Goal: Task Accomplishment & Management: Complete application form

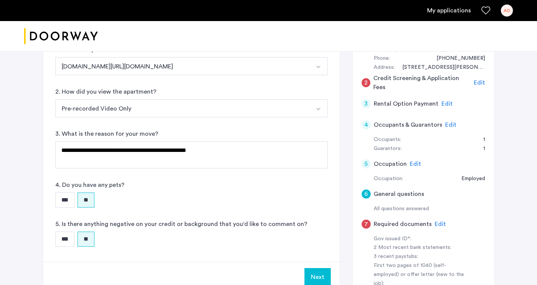
scroll to position [197, 0]
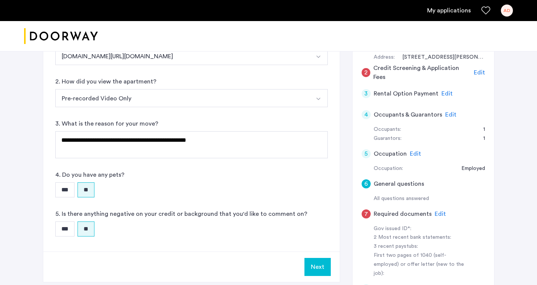
click at [435, 211] on span "Edit" at bounding box center [440, 214] width 11 height 6
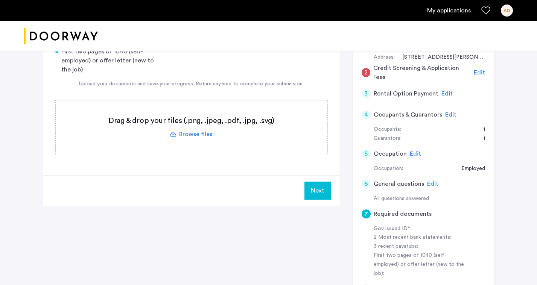
click at [196, 108] on label at bounding box center [192, 126] width 272 height 53
click at [0, 0] on input "file" at bounding box center [0, 0] width 0 height 0
click at [195, 110] on label at bounding box center [192, 126] width 272 height 53
click at [0, 0] on input "file" at bounding box center [0, 0] width 0 height 0
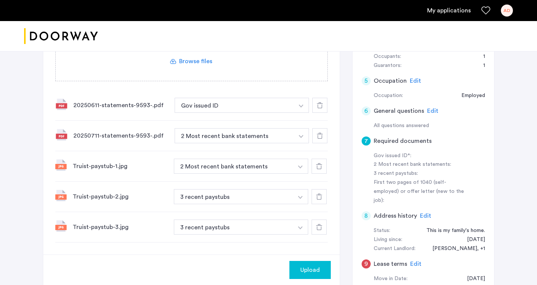
scroll to position [272, 0]
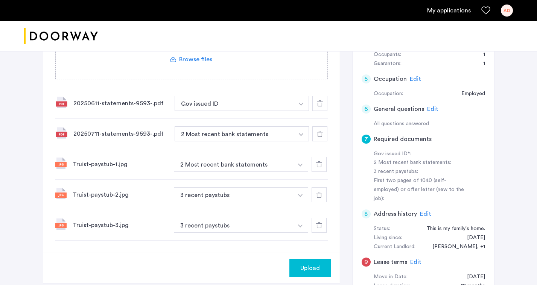
click at [324, 96] on div at bounding box center [319, 103] width 15 height 15
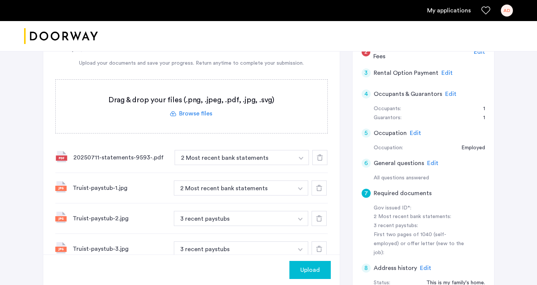
scroll to position [217, 0]
click at [323, 151] on div at bounding box center [319, 158] width 15 height 15
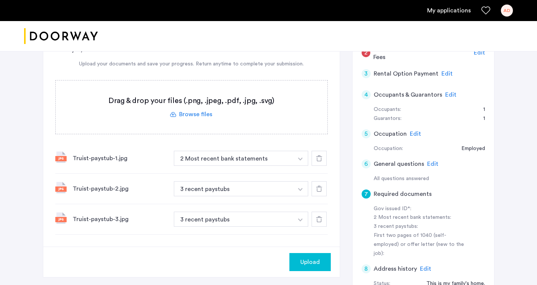
click at [321, 155] on icon at bounding box center [319, 158] width 6 height 6
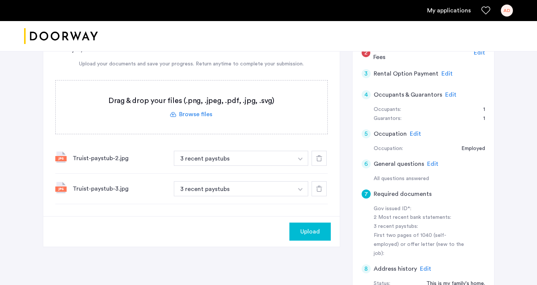
click at [321, 155] on use at bounding box center [319, 158] width 6 height 6
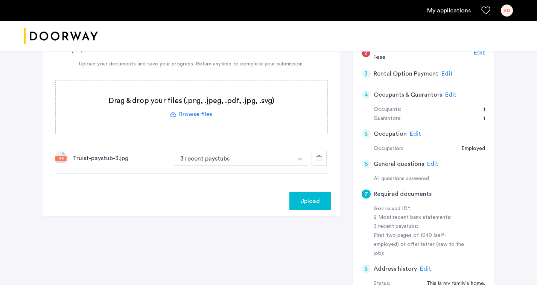
click at [321, 151] on div at bounding box center [319, 158] width 15 height 15
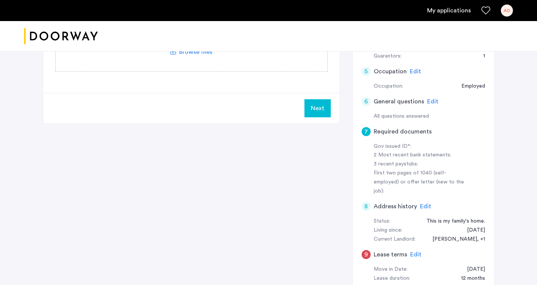
scroll to position [285, 0]
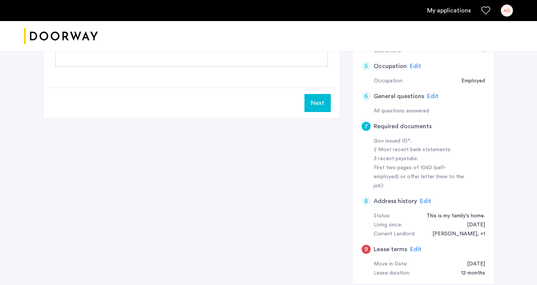
click at [413, 247] on span "Edit" at bounding box center [415, 250] width 11 height 6
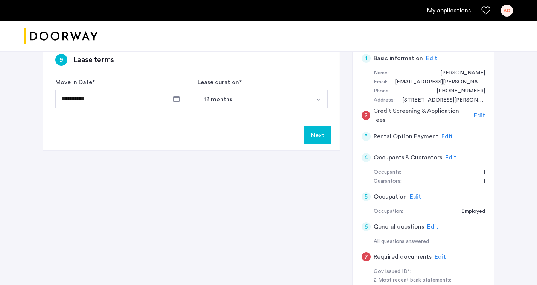
scroll to position [137, 0]
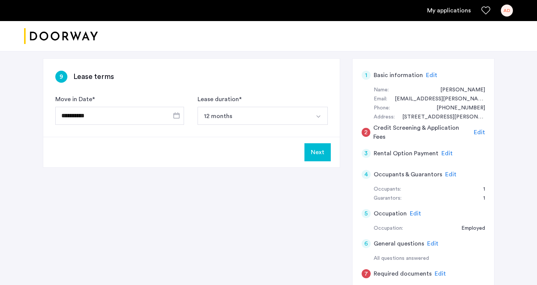
click at [305, 160] on div "**********" at bounding box center [269, 251] width 452 height 386
click at [318, 143] on button "Next" at bounding box center [317, 152] width 26 height 18
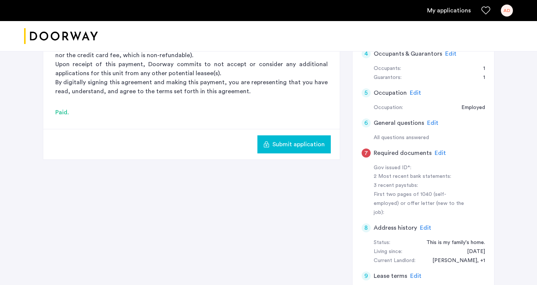
scroll to position [259, 0]
click at [438, 150] on span "Edit" at bounding box center [440, 153] width 11 height 6
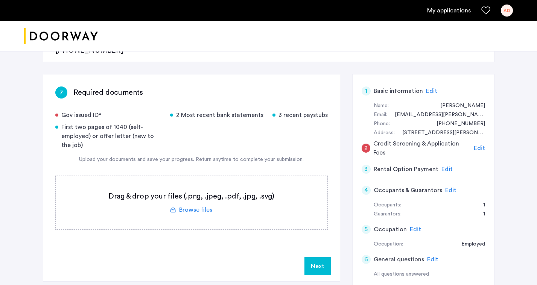
scroll to position [127, 0]
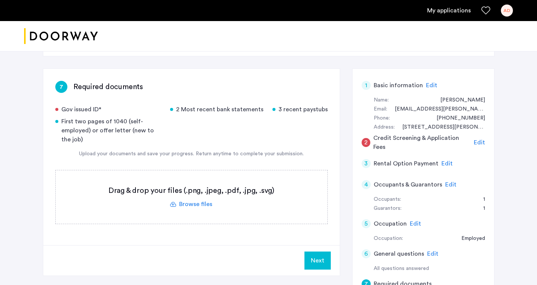
click at [204, 178] on label at bounding box center [192, 197] width 272 height 53
click at [0, 0] on input "file" at bounding box center [0, 0] width 0 height 0
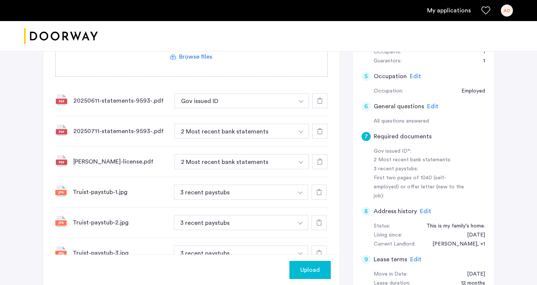
scroll to position [264, 0]
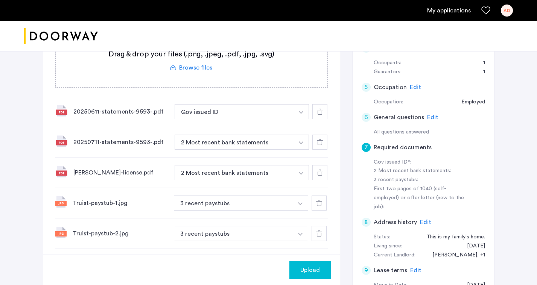
click at [301, 114] on img "button" at bounding box center [301, 112] width 5 height 3
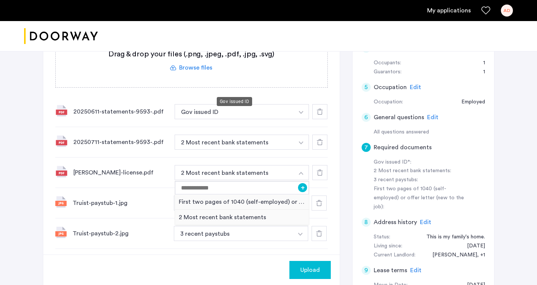
click at [229, 104] on button "Gov issued ID" at bounding box center [235, 111] width 120 height 15
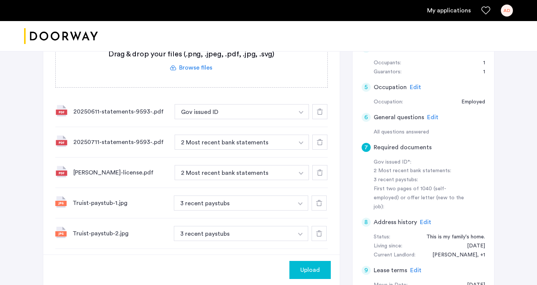
click at [235, 104] on button "Gov issued ID" at bounding box center [235, 111] width 120 height 15
click at [291, 104] on button "Gov issued ID" at bounding box center [235, 111] width 120 height 15
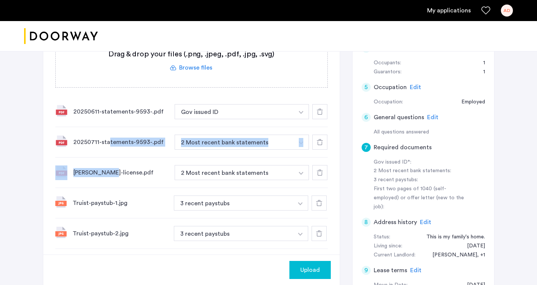
drag, startPoint x: 107, startPoint y: 149, endPoint x: 107, endPoint y: 116, distance: 33.1
click at [107, 116] on div "20250611-statements-9593-.pdf Gov issued ID + First two pages of 1040 (self-emp…" at bounding box center [191, 188] width 273 height 183
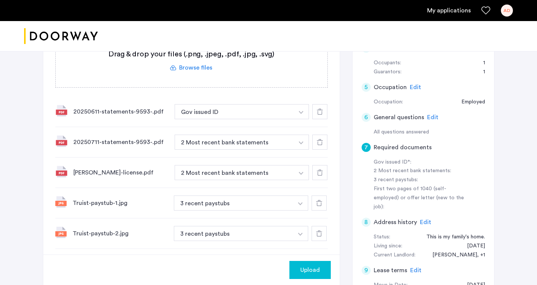
click at [323, 257] on div at bounding box center [319, 264] width 15 height 15
click at [323, 226] on div at bounding box center [319, 233] width 15 height 15
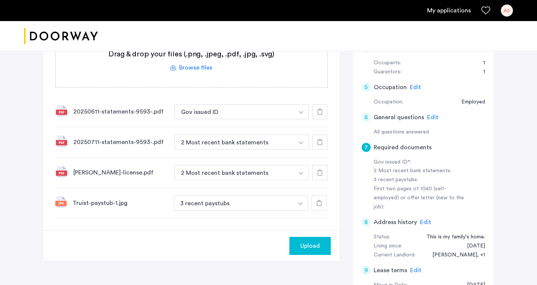
click at [323, 196] on div at bounding box center [319, 203] width 15 height 15
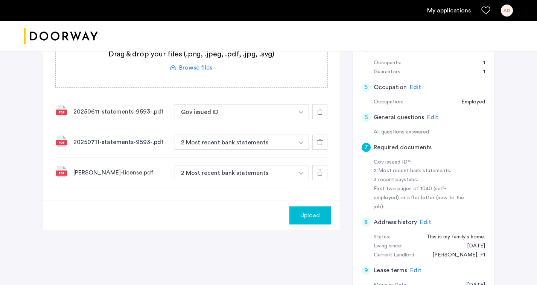
click at [323, 158] on div "[PERSON_NAME]-license.pdf 2 Most recent bank statements + 3 recent paystubs Fir…" at bounding box center [191, 173] width 273 height 30
drag, startPoint x: 323, startPoint y: 137, endPoint x: 323, endPoint y: 131, distance: 6.0
click at [323, 158] on div "[PERSON_NAME]-license.pdf 2 Most recent bank statements + 3 recent paystubs Fir…" at bounding box center [191, 173] width 273 height 30
click at [323, 139] on icon at bounding box center [320, 142] width 6 height 6
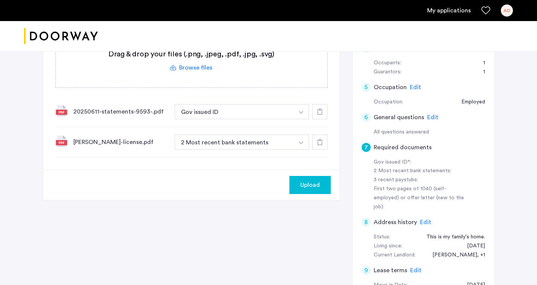
click at [323, 135] on div at bounding box center [319, 142] width 15 height 15
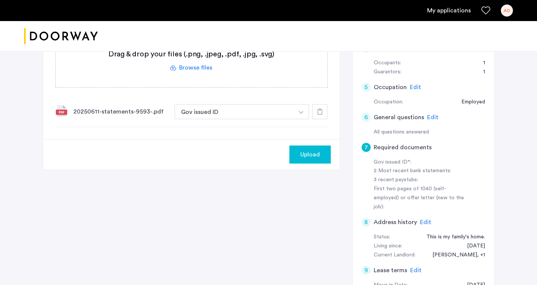
click at [322, 109] on icon at bounding box center [320, 112] width 6 height 6
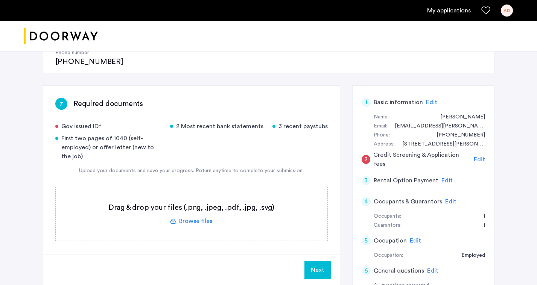
scroll to position [100, 0]
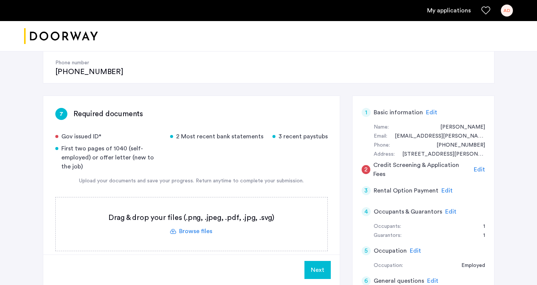
click at [189, 204] on label at bounding box center [192, 224] width 272 height 53
click at [0, 0] on input "file" at bounding box center [0, 0] width 0 height 0
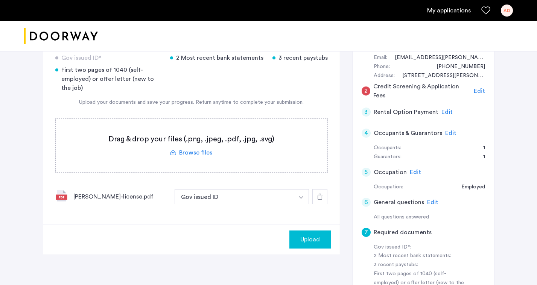
scroll to position [187, 0]
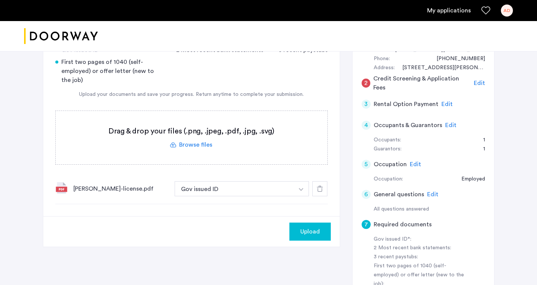
click at [199, 123] on label at bounding box center [192, 137] width 272 height 53
click at [0, 0] on input "file" at bounding box center [0, 0] width 0 height 0
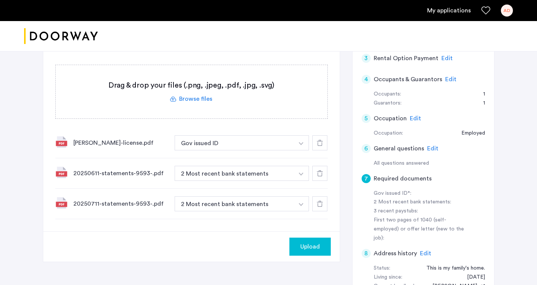
scroll to position [237, 0]
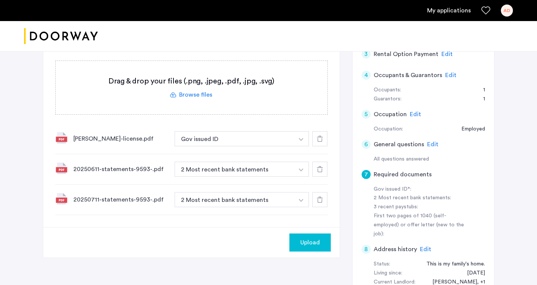
drag, startPoint x: 317, startPoint y: 221, endPoint x: 222, endPoint y: 239, distance: 96.6
click at [222, 239] on div "7 Required documents Gov issued ID* 2 Most recent bank statements 3 recent pays…" at bounding box center [269, 152] width 452 height 386
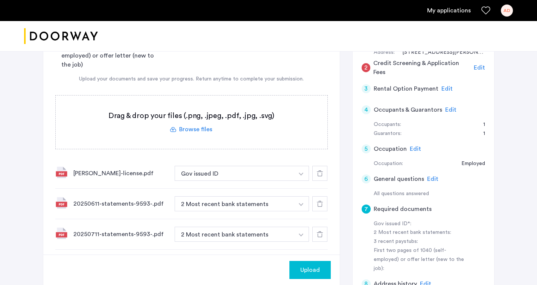
scroll to position [198, 0]
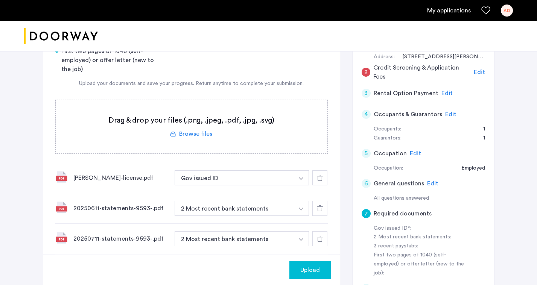
click at [186, 108] on label at bounding box center [192, 126] width 272 height 53
click at [0, 0] on input "file" at bounding box center [0, 0] width 0 height 0
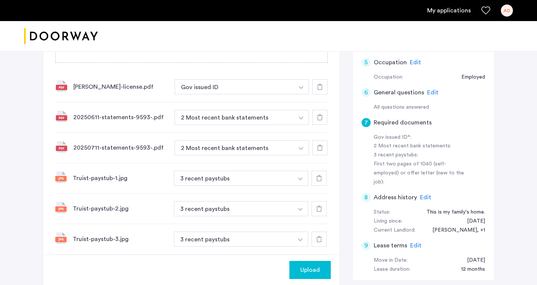
scroll to position [310, 0]
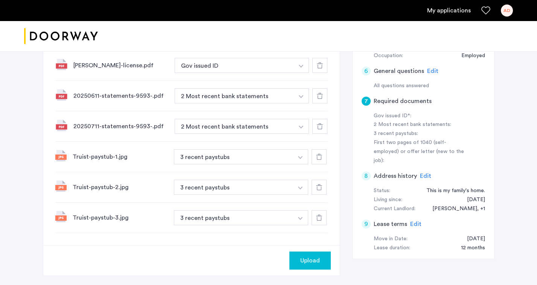
click at [304, 256] on span "Upload" at bounding box center [310, 260] width 20 height 9
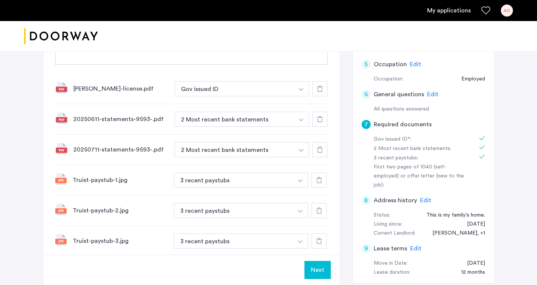
scroll to position [292, 0]
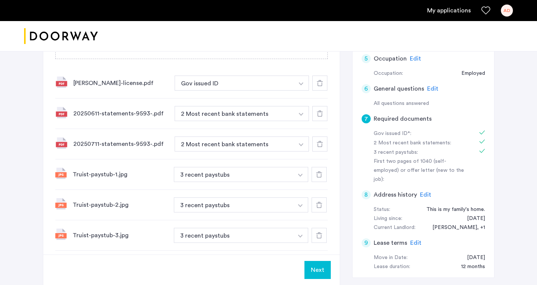
click at [303, 255] on div "Next" at bounding box center [191, 270] width 297 height 30
click at [308, 261] on button "Next" at bounding box center [317, 270] width 26 height 18
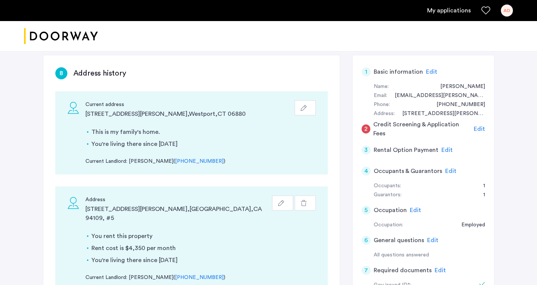
scroll to position [128, 0]
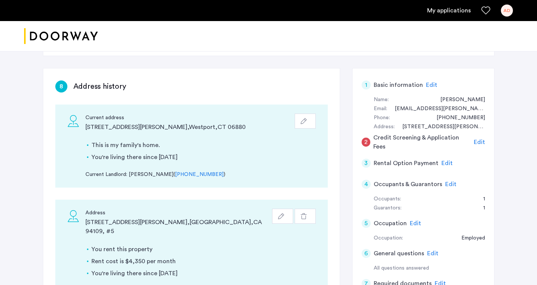
click at [313, 114] on button "button" at bounding box center [305, 121] width 21 height 15
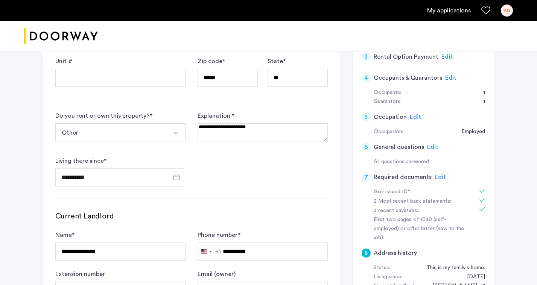
scroll to position [343, 0]
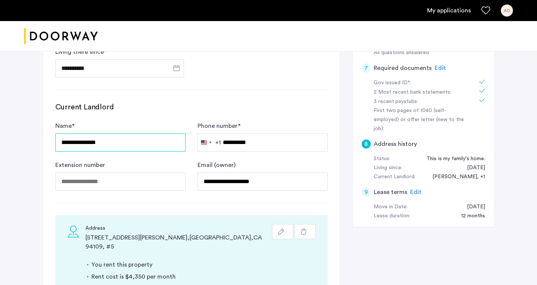
click at [78, 134] on input "**********" at bounding box center [120, 143] width 130 height 18
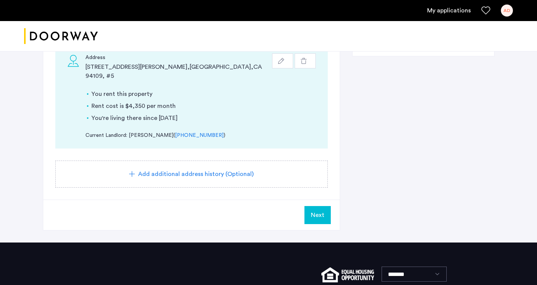
scroll to position [517, 0]
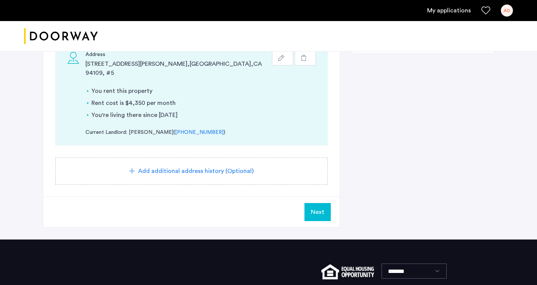
type input "**********"
click at [316, 208] on span "Next" at bounding box center [318, 212] width 14 height 9
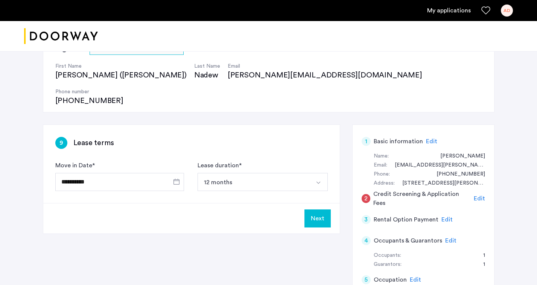
scroll to position [72, 0]
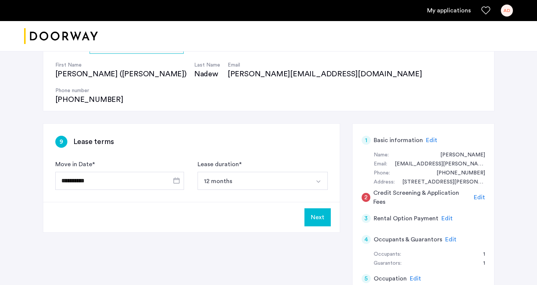
click at [320, 209] on button "Next" at bounding box center [317, 218] width 26 height 18
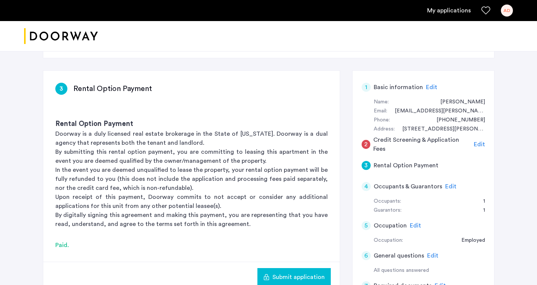
scroll to position [117, 0]
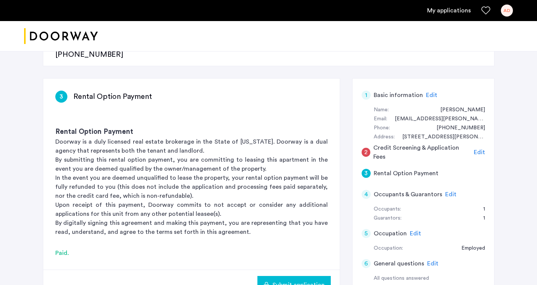
click at [481, 149] on span "Edit" at bounding box center [479, 152] width 11 height 6
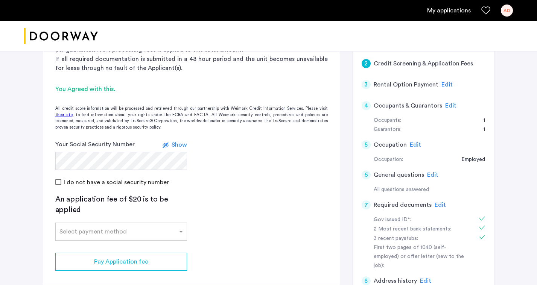
scroll to position [215, 0]
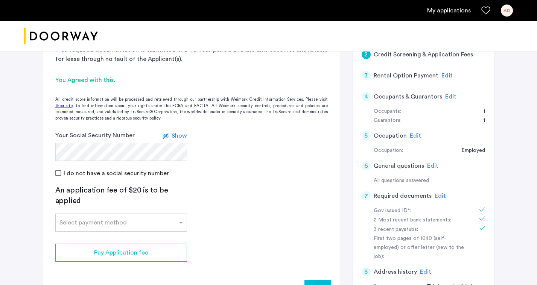
click at [183, 131] on div "Your Social Security Number Show" at bounding box center [121, 146] width 132 height 30
click at [183, 133] on span "Show" at bounding box center [179, 136] width 15 height 6
click at [183, 133] on span "Hide" at bounding box center [180, 136] width 13 height 6
click at [151, 219] on input "text" at bounding box center [113, 221] width 108 height 5
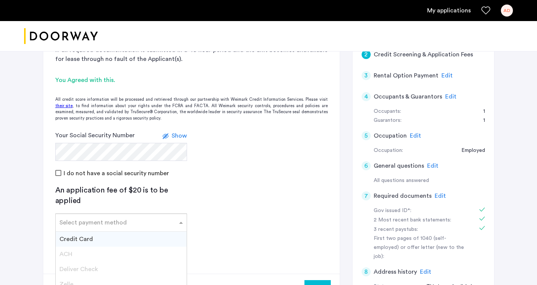
click at [120, 232] on div "Credit Card" at bounding box center [121, 239] width 131 height 15
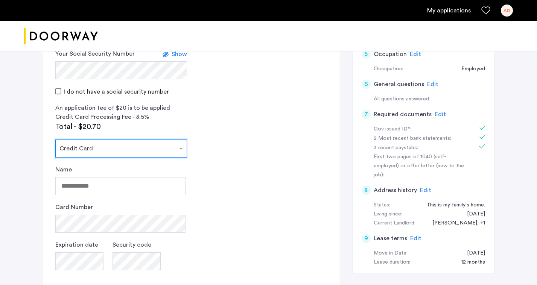
scroll to position [297, 0]
click at [96, 177] on input "Name" at bounding box center [120, 186] width 130 height 18
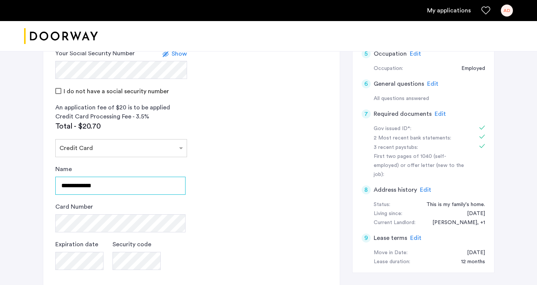
type input "**********"
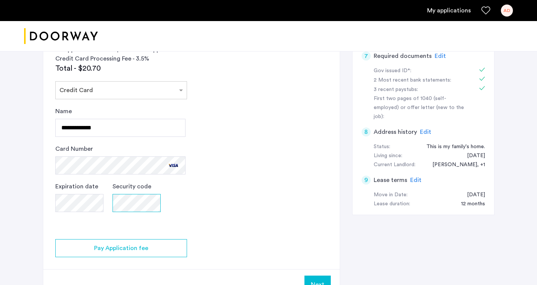
scroll to position [450, 0]
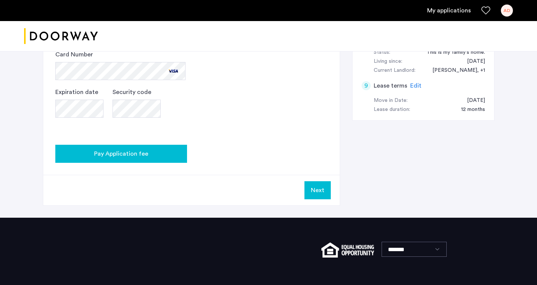
click at [170, 149] on div "Pay Application fee" at bounding box center [121, 153] width 120 height 9
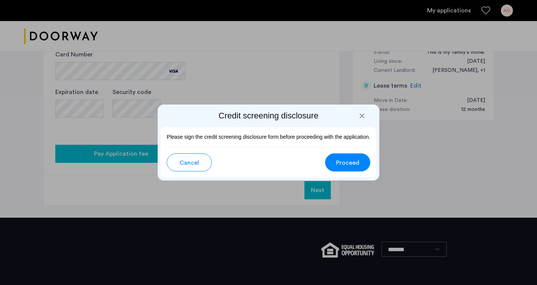
scroll to position [0, 0]
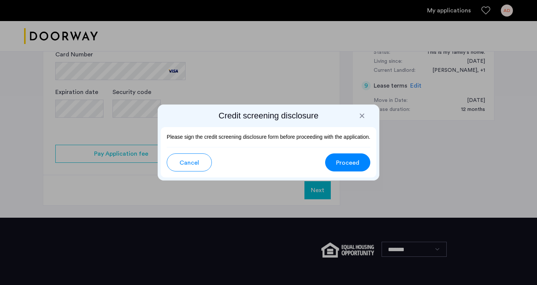
drag, startPoint x: 343, startPoint y: 162, endPoint x: 189, endPoint y: 154, distance: 154.1
click at [183, 159] on div "Cancel Proceed" at bounding box center [269, 159] width 204 height 24
click at [358, 113] on div at bounding box center [362, 116] width 8 height 8
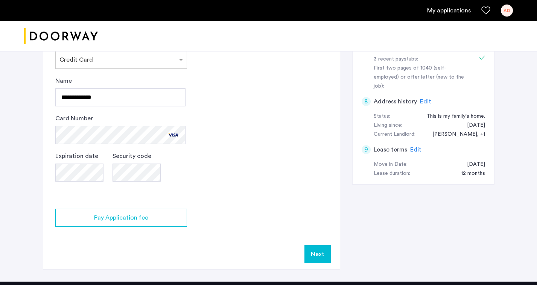
scroll to position [394, 0]
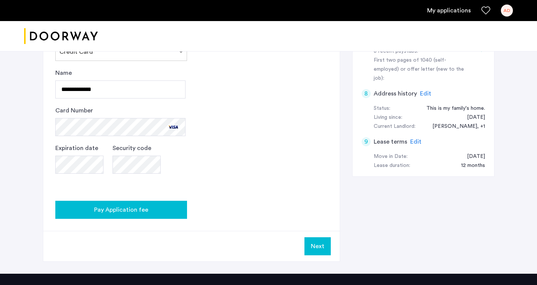
click at [152, 206] on div "Pay Application fee" at bounding box center [121, 210] width 120 height 9
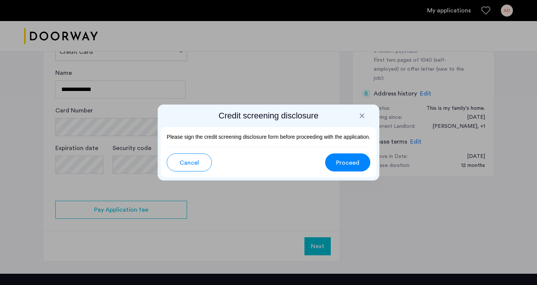
click at [344, 155] on button "Proceed" at bounding box center [347, 163] width 45 height 18
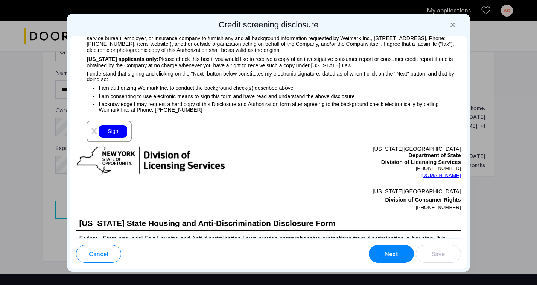
scroll to position [859, 0]
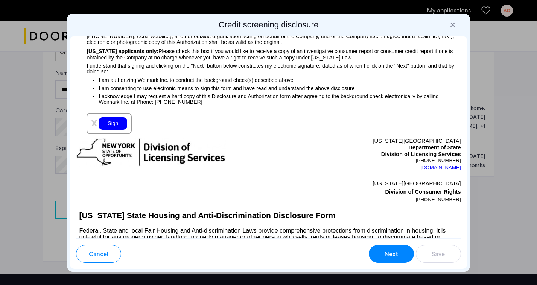
click at [115, 130] on div "Sign" at bounding box center [113, 123] width 29 height 12
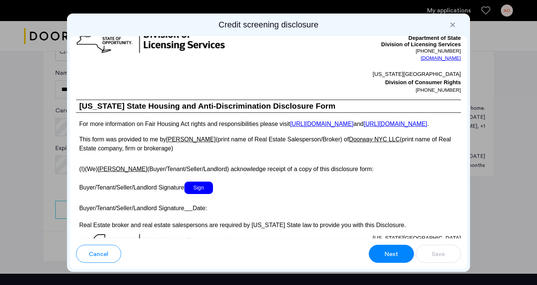
scroll to position [1360, 0]
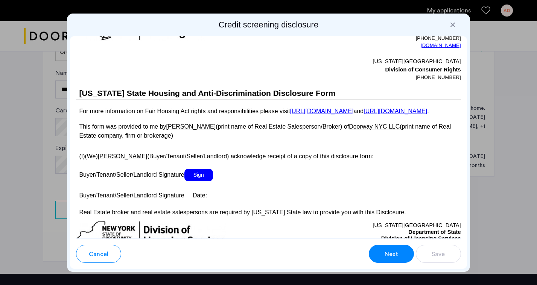
click at [202, 181] on span "Sign" at bounding box center [198, 175] width 29 height 12
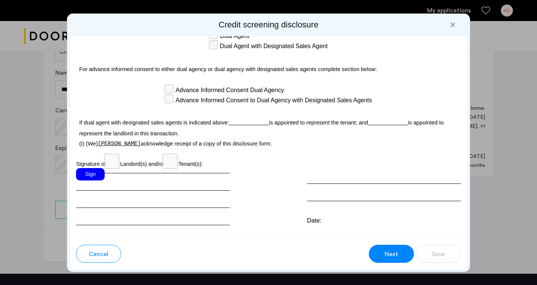
scroll to position [2256, 0]
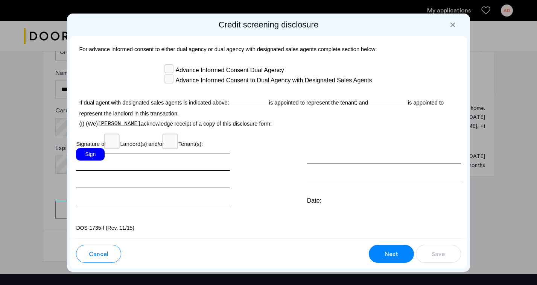
click at [94, 161] on div "Sign" at bounding box center [90, 154] width 29 height 12
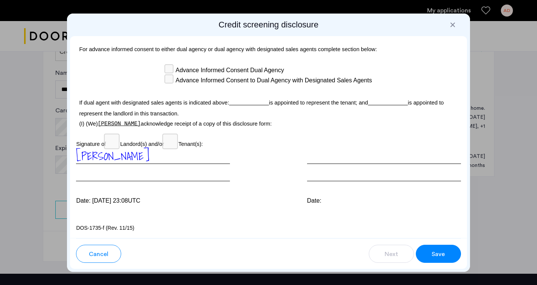
scroll to position [2265, 0]
click at [439, 251] on span "Save" at bounding box center [438, 254] width 13 height 9
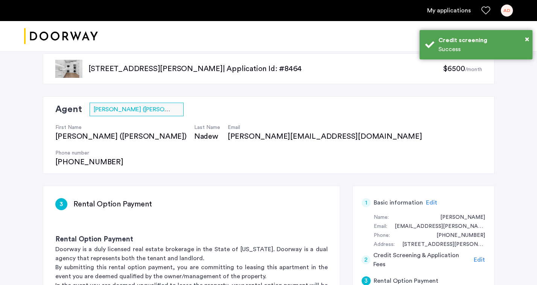
scroll to position [12, 0]
